Goal: Transaction & Acquisition: Book appointment/travel/reservation

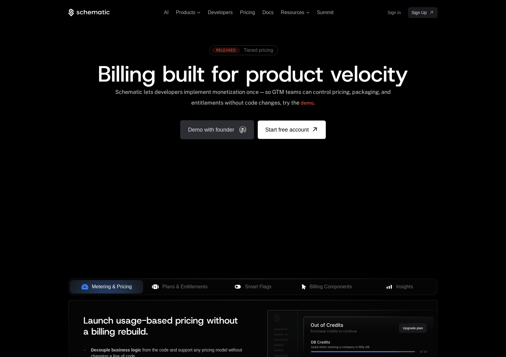
click at [233, 134] on link "Demo with founder" at bounding box center [217, 129] width 74 height 19
